Goal: Task Accomplishment & Management: Manage account settings

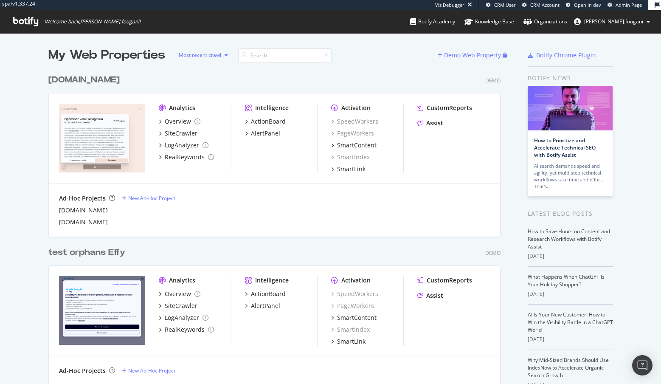
click at [211, 53] on div "Most recent crawl" at bounding box center [200, 55] width 42 height 5
click at [28, 22] on icon at bounding box center [25, 21] width 25 height 9
click at [567, 20] on div "Organizations" at bounding box center [545, 21] width 44 height 8
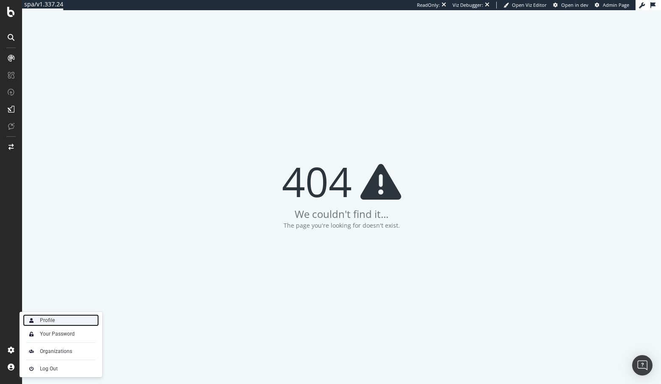
click at [43, 322] on div "Profile" at bounding box center [47, 320] width 15 height 7
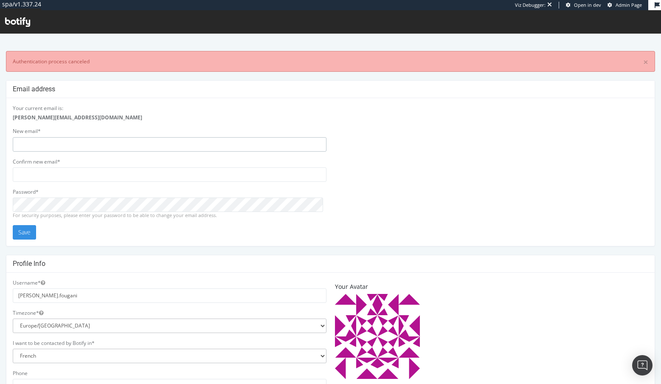
type input "[PERSON_NAME][EMAIL_ADDRESS][DOMAIN_NAME]"
click at [43, 322] on select "[GEOGRAPHIC_DATA]/[GEOGRAPHIC_DATA] [GEOGRAPHIC_DATA]/[GEOGRAPHIC_DATA] [GEOGRA…" at bounding box center [170, 325] width 314 height 14
click at [18, 23] on icon at bounding box center [17, 21] width 25 height 9
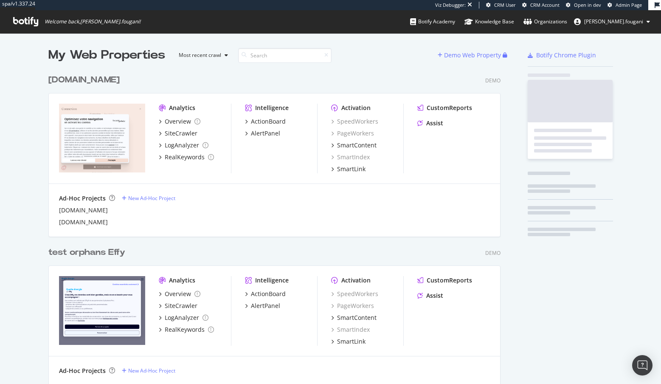
scroll to position [909, 453]
